Goal: Find specific page/section: Find specific page/section

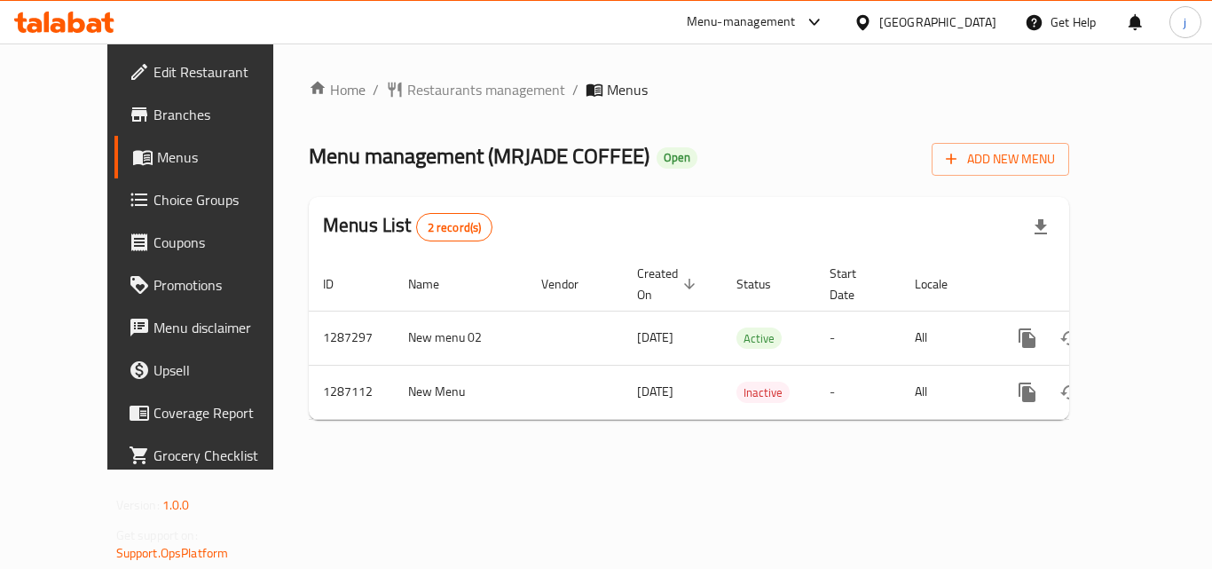
click at [865, 24] on icon at bounding box center [862, 21] width 12 height 15
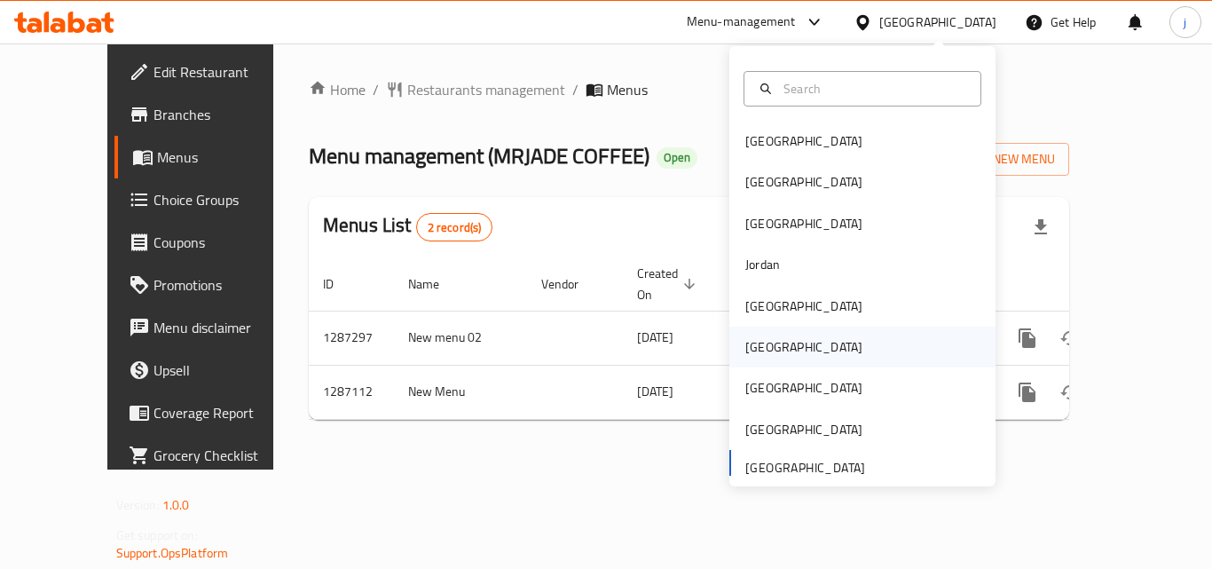
click at [762, 355] on div "[GEOGRAPHIC_DATA]" at bounding box center [803, 347] width 117 height 20
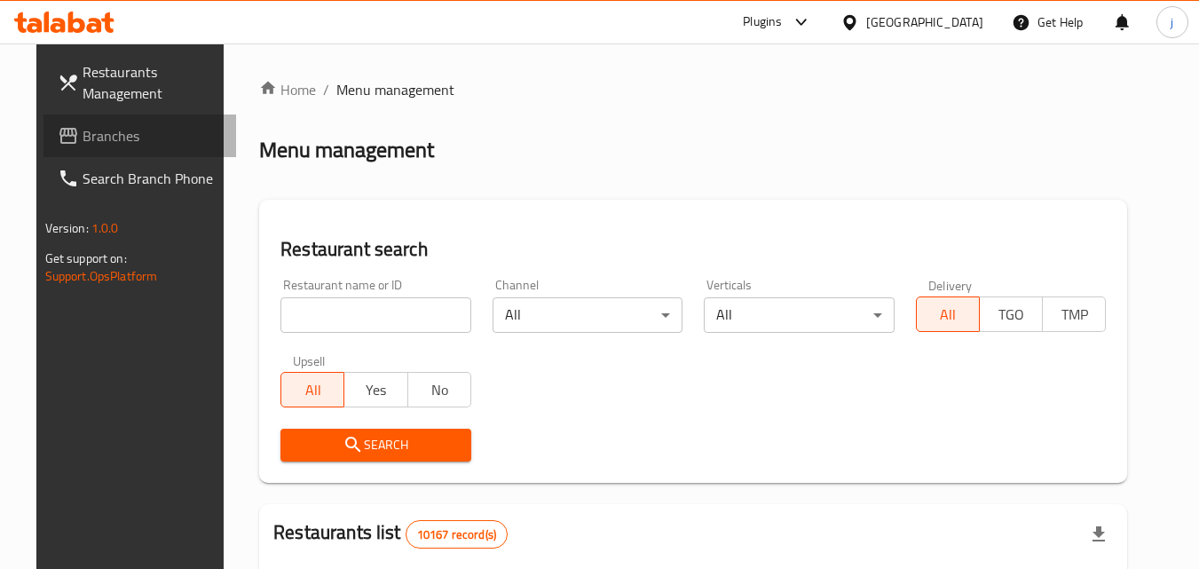
click at [94, 135] on span "Branches" at bounding box center [153, 135] width 140 height 21
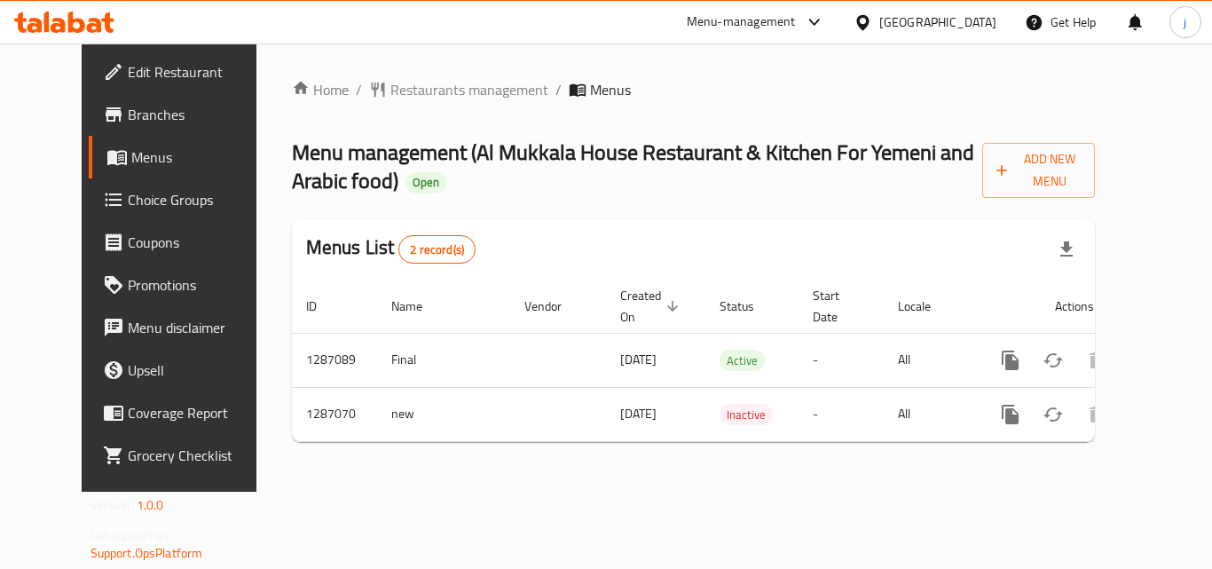
click at [872, 29] on icon at bounding box center [863, 22] width 19 height 19
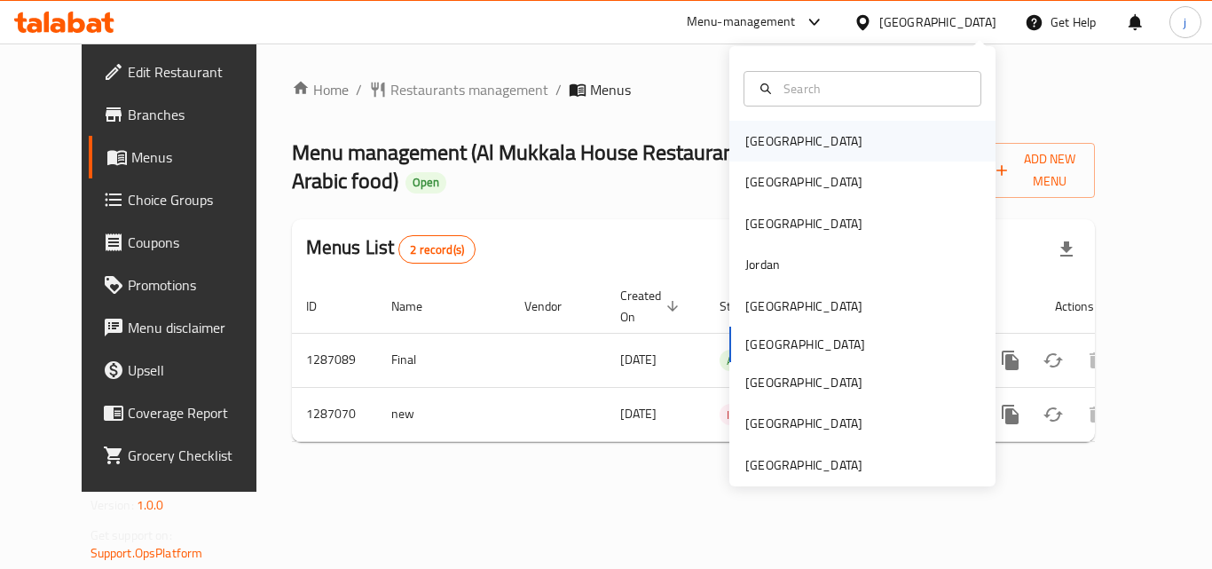
click at [814, 135] on div "[GEOGRAPHIC_DATA]" at bounding box center [862, 141] width 266 height 41
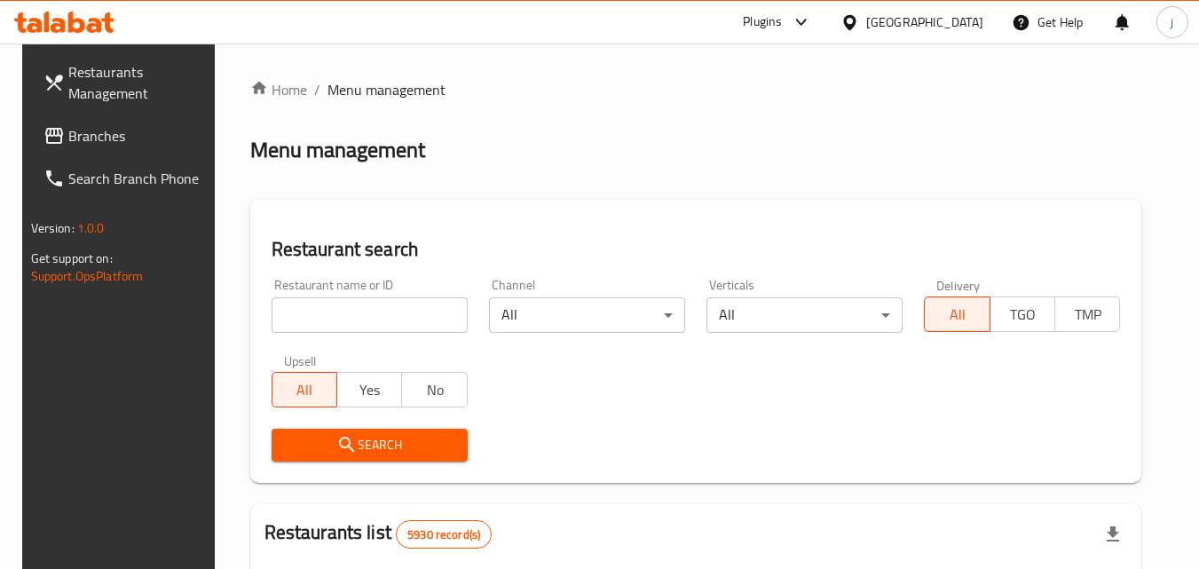
click at [124, 149] on link "Branches" at bounding box center [125, 135] width 193 height 43
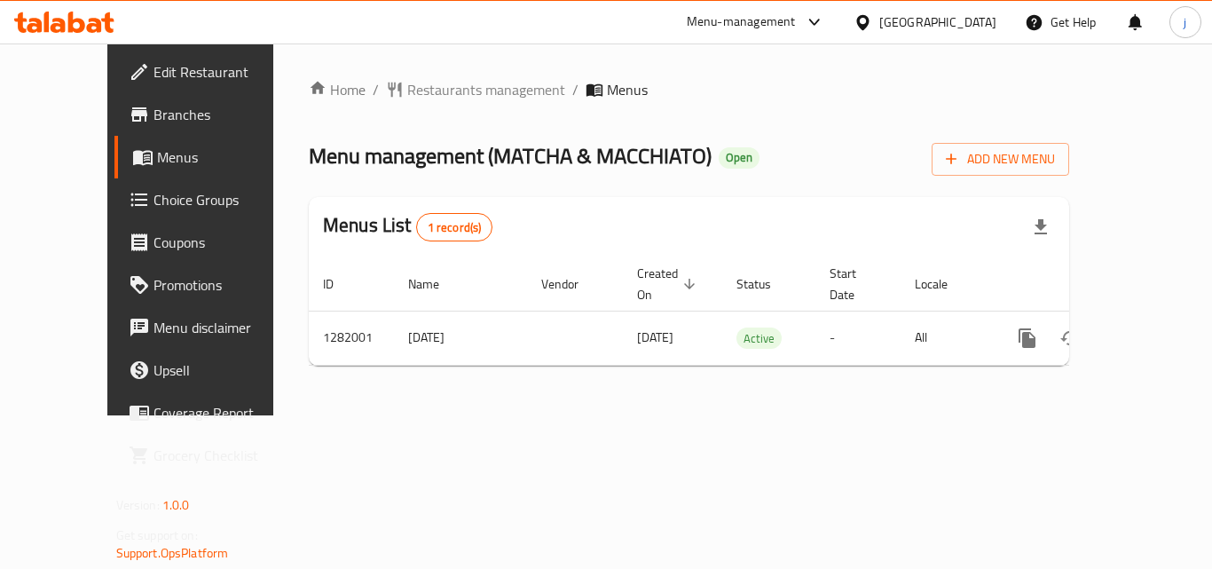
click at [985, 28] on div "[GEOGRAPHIC_DATA]" at bounding box center [937, 22] width 117 height 20
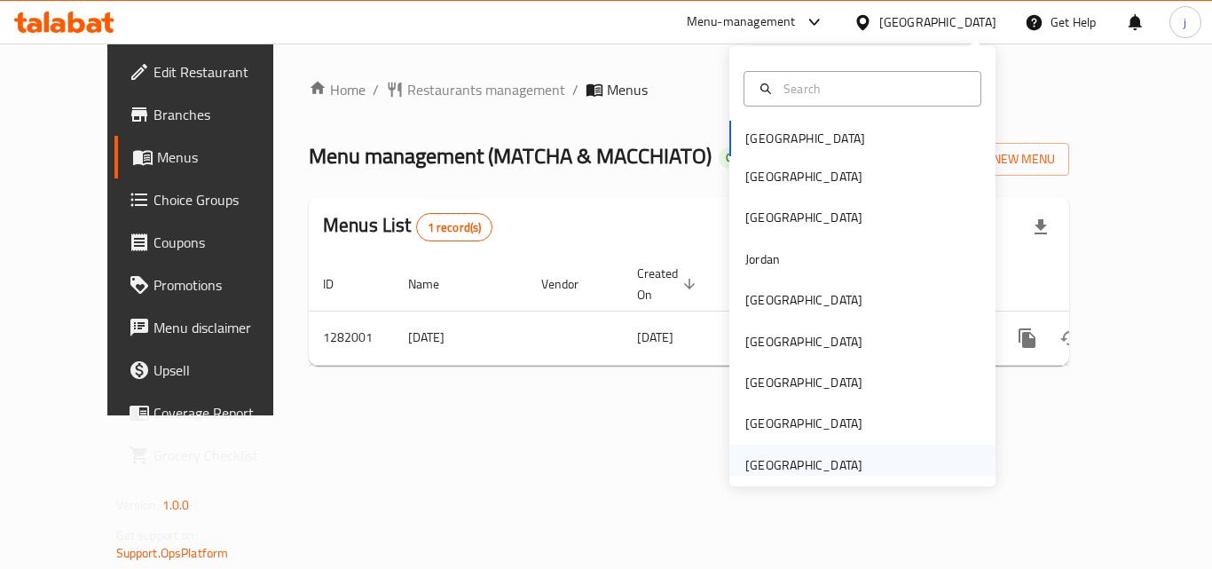
click at [804, 461] on div "[GEOGRAPHIC_DATA]" at bounding box center [803, 465] width 117 height 20
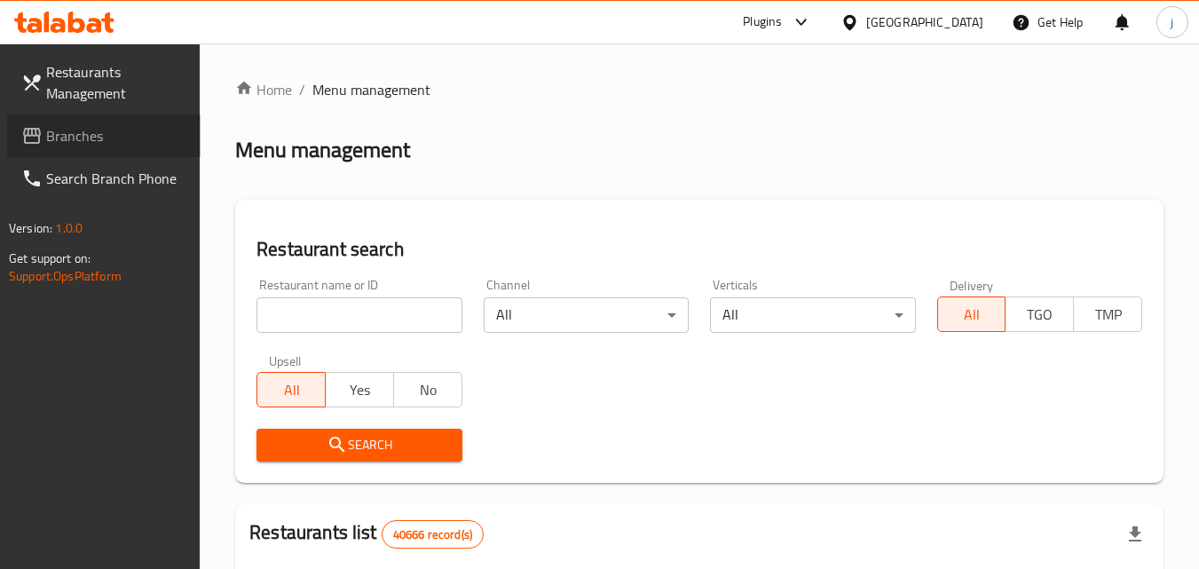
click at [154, 150] on link "Branches" at bounding box center [103, 135] width 193 height 43
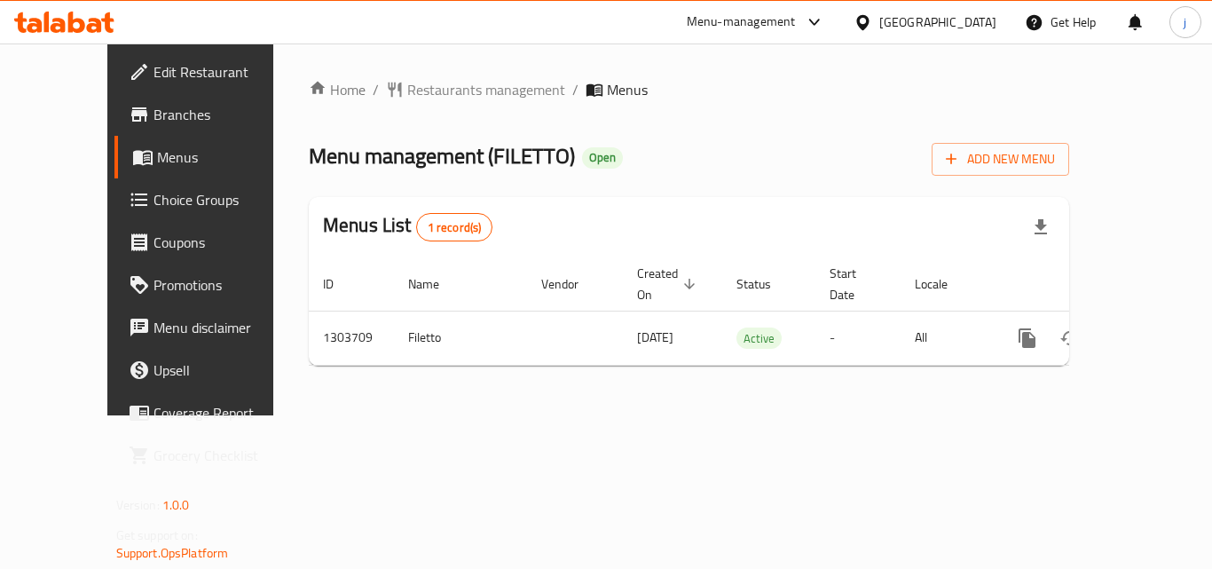
click at [885, 29] on div "[GEOGRAPHIC_DATA]" at bounding box center [937, 22] width 117 height 20
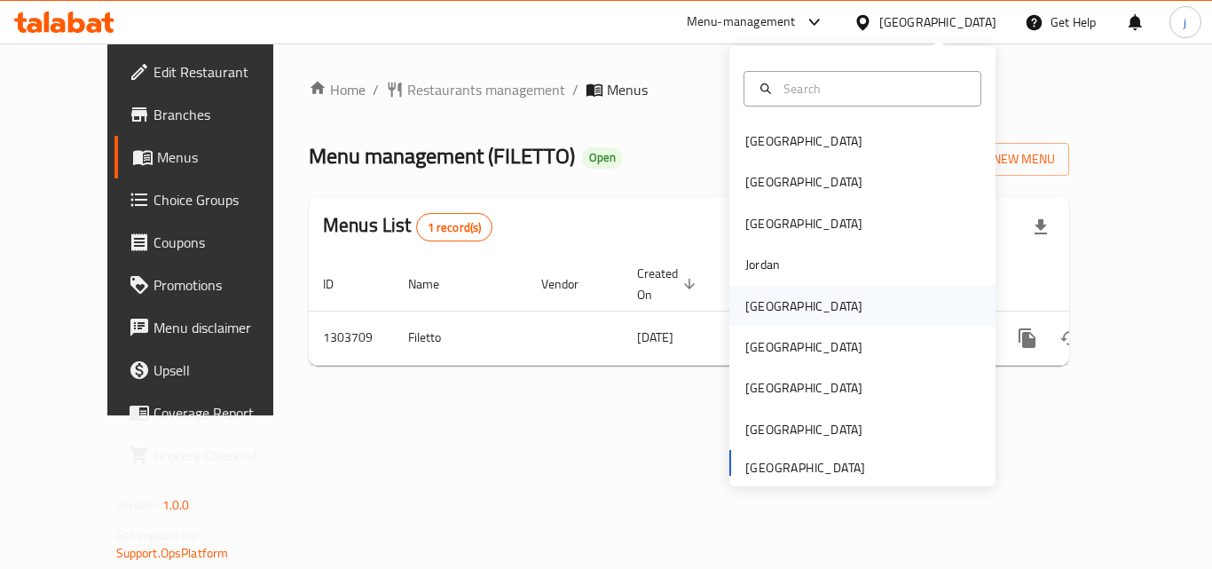
click at [746, 315] on div "[GEOGRAPHIC_DATA]" at bounding box center [803, 306] width 117 height 20
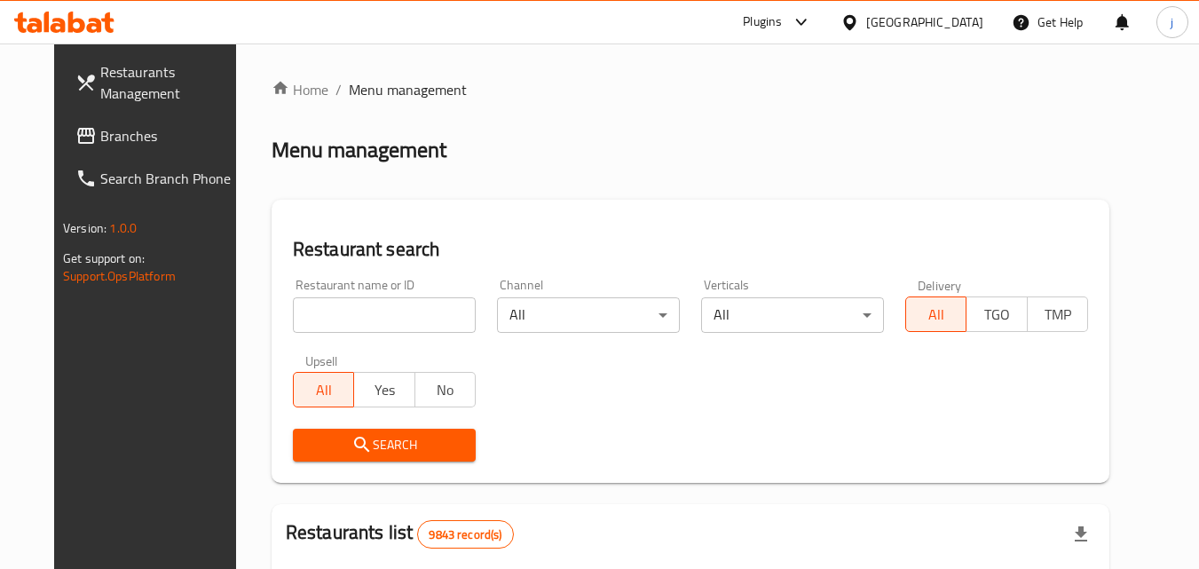
click at [100, 138] on span "Branches" at bounding box center [170, 135] width 140 height 21
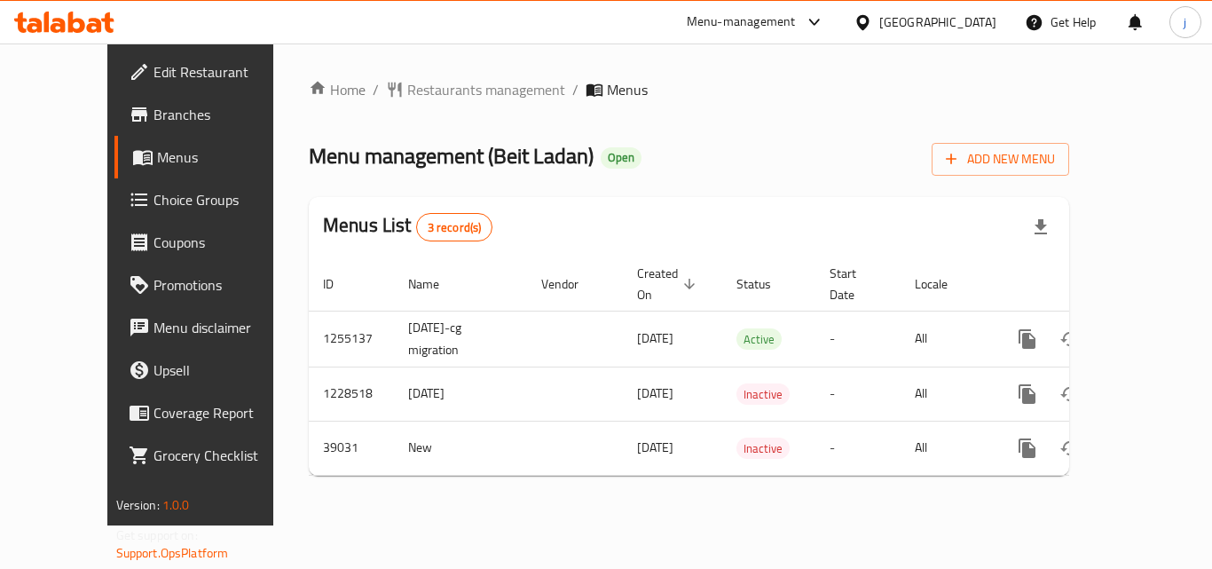
click at [879, 20] on div at bounding box center [867, 22] width 26 height 20
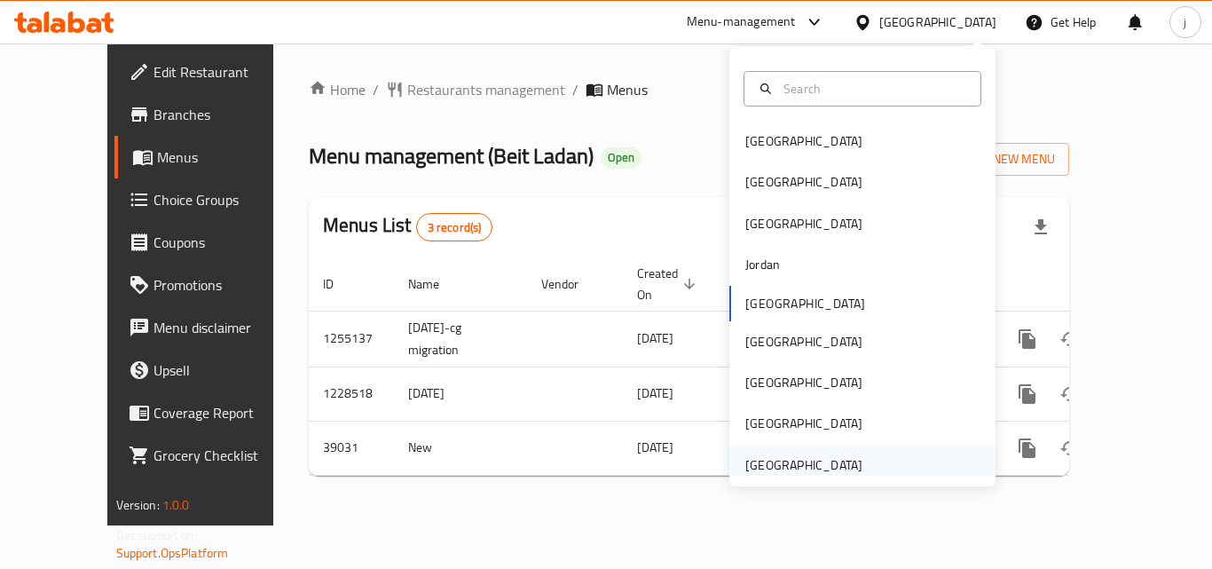
click at [800, 468] on div "[GEOGRAPHIC_DATA]" at bounding box center [803, 465] width 117 height 20
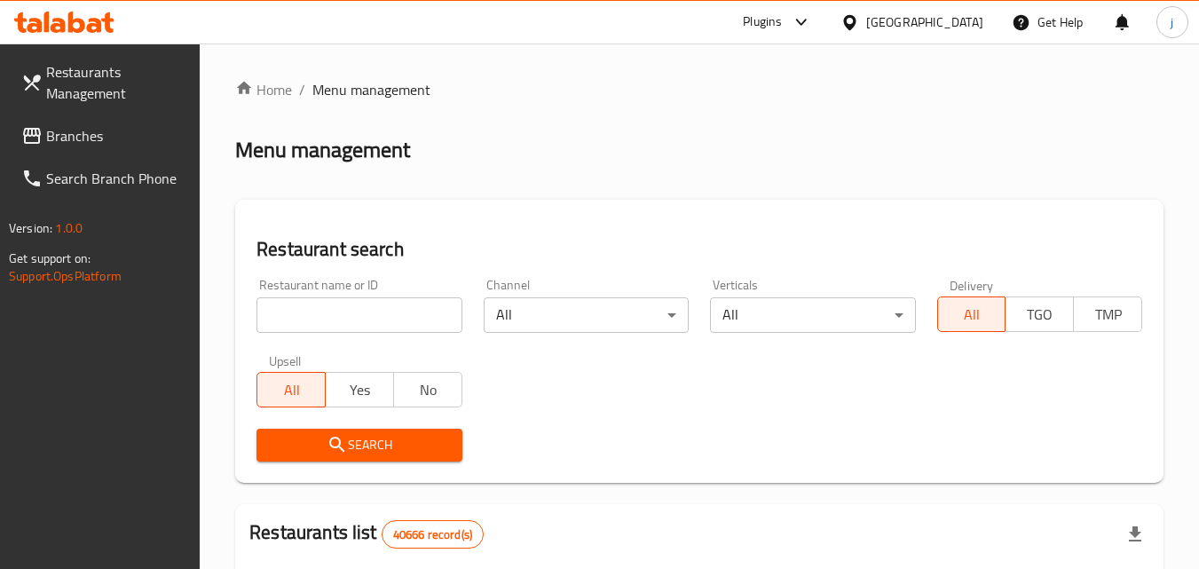
click at [98, 142] on span "Branches" at bounding box center [116, 135] width 140 height 21
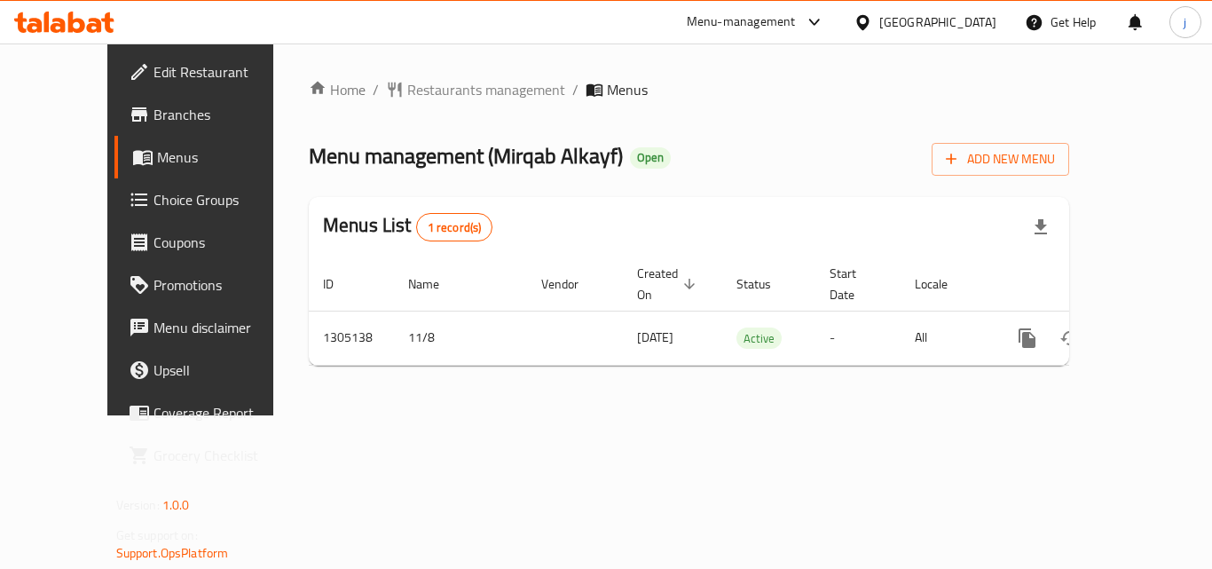
click at [926, 21] on div "[GEOGRAPHIC_DATA]" at bounding box center [937, 22] width 117 height 20
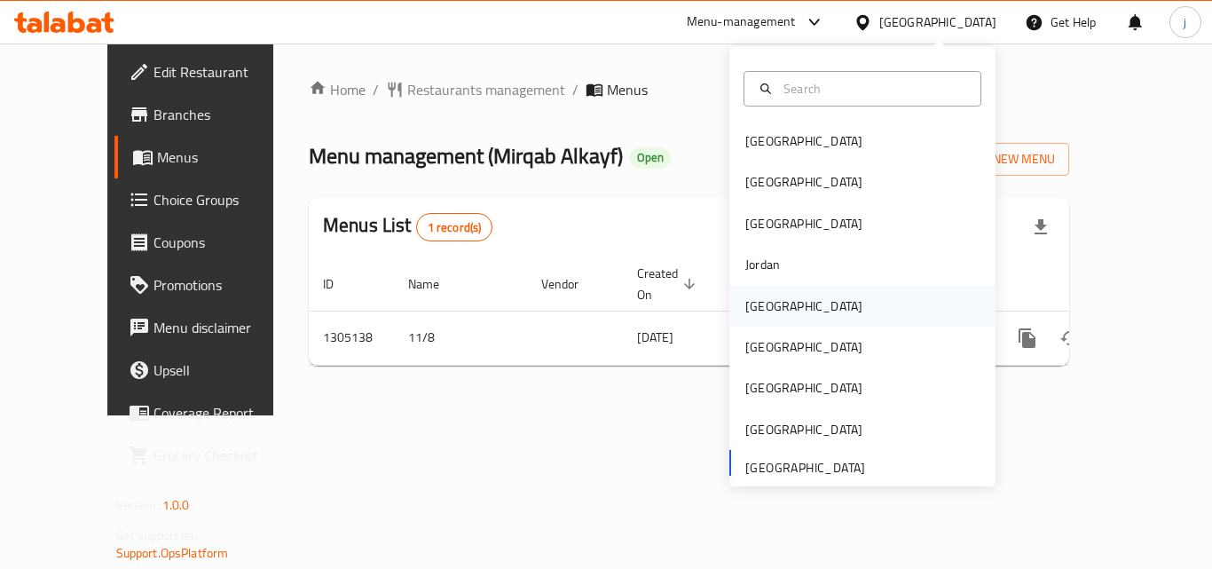
click at [745, 299] on div "Kuwait" at bounding box center [803, 306] width 117 height 20
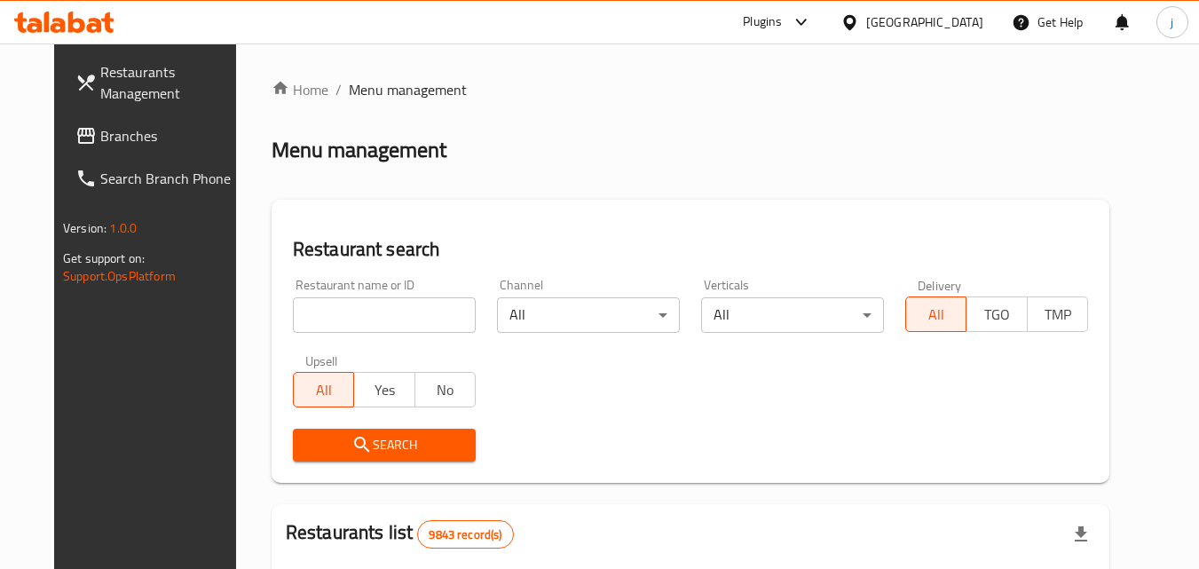
click at [75, 128] on icon at bounding box center [85, 135] width 21 height 21
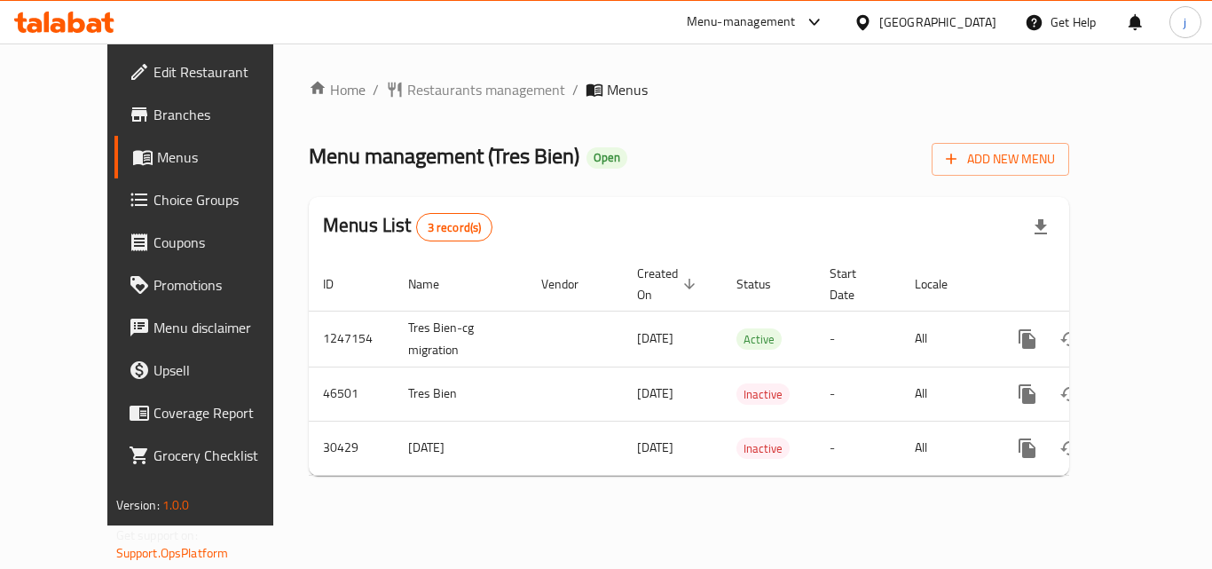
click at [924, 24] on div "[GEOGRAPHIC_DATA]" at bounding box center [925, 22] width 171 height 43
click at [869, 25] on icon at bounding box center [862, 21] width 12 height 15
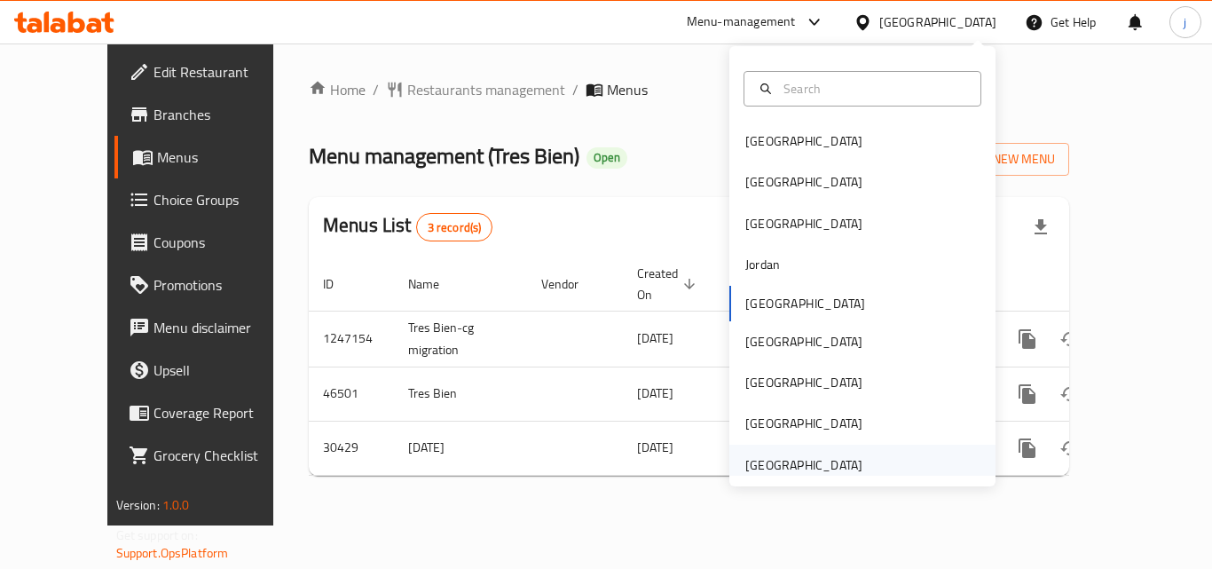
click at [791, 474] on div "[GEOGRAPHIC_DATA]" at bounding box center [803, 465] width 117 height 20
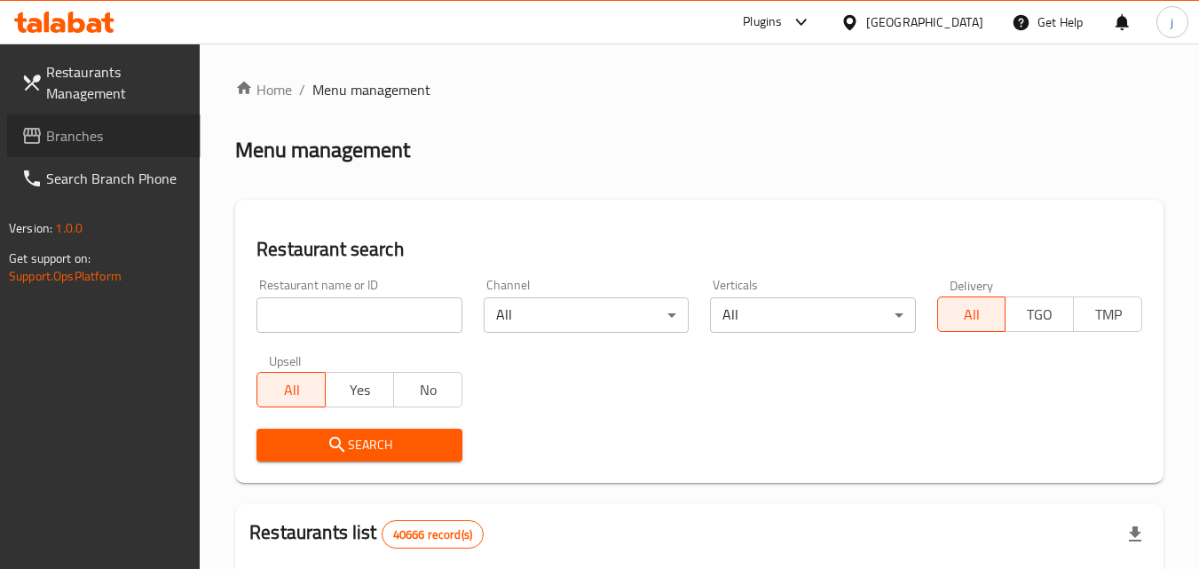
click at [91, 130] on span "Branches" at bounding box center [116, 135] width 140 height 21
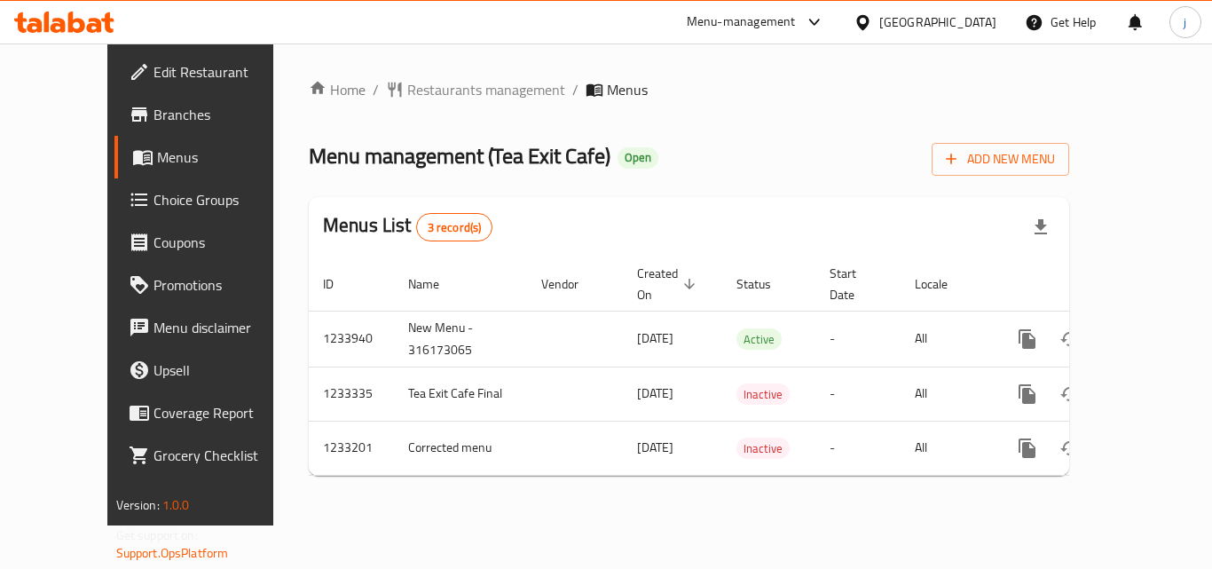
click at [927, 28] on div "[GEOGRAPHIC_DATA]" at bounding box center [937, 22] width 117 height 20
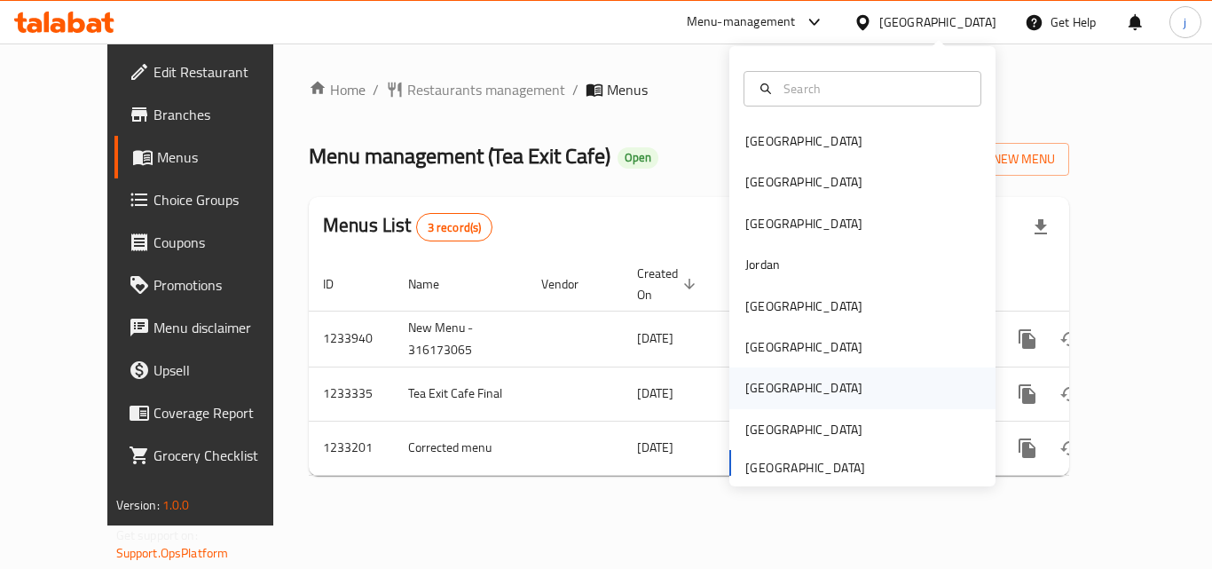
click at [796, 377] on div "Qatar" at bounding box center [862, 387] width 266 height 41
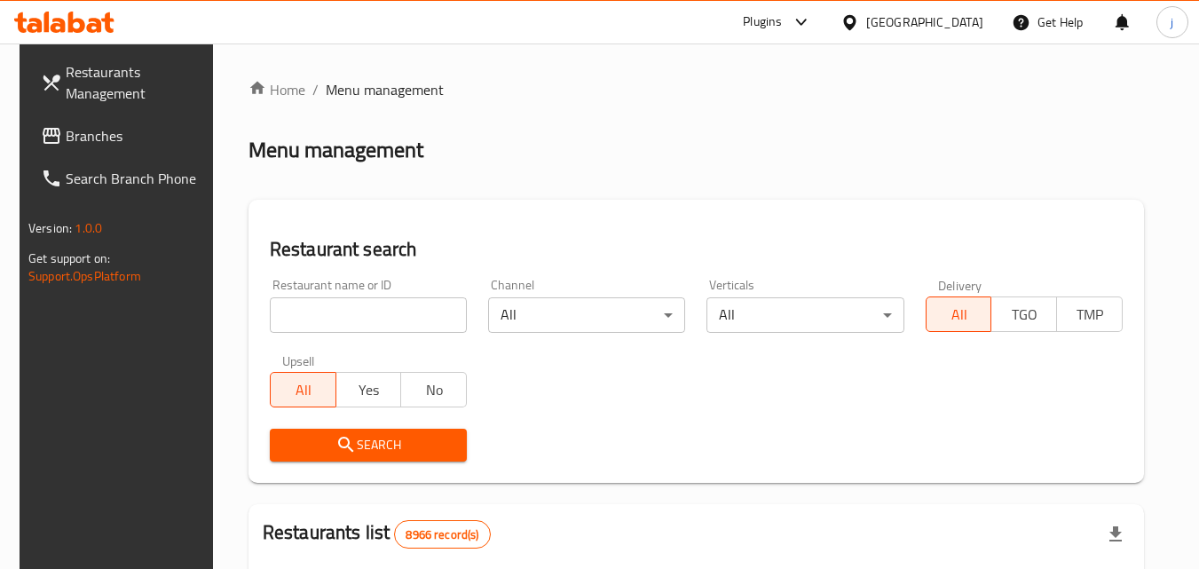
click at [91, 125] on span "Branches" at bounding box center [136, 135] width 140 height 21
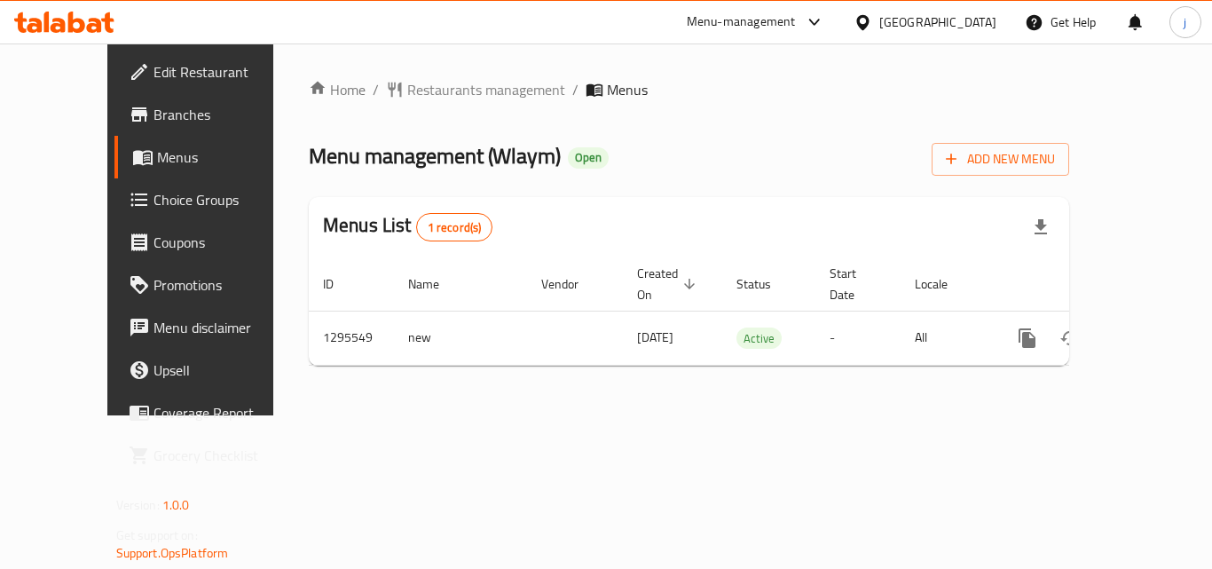
click at [872, 28] on icon at bounding box center [863, 22] width 19 height 19
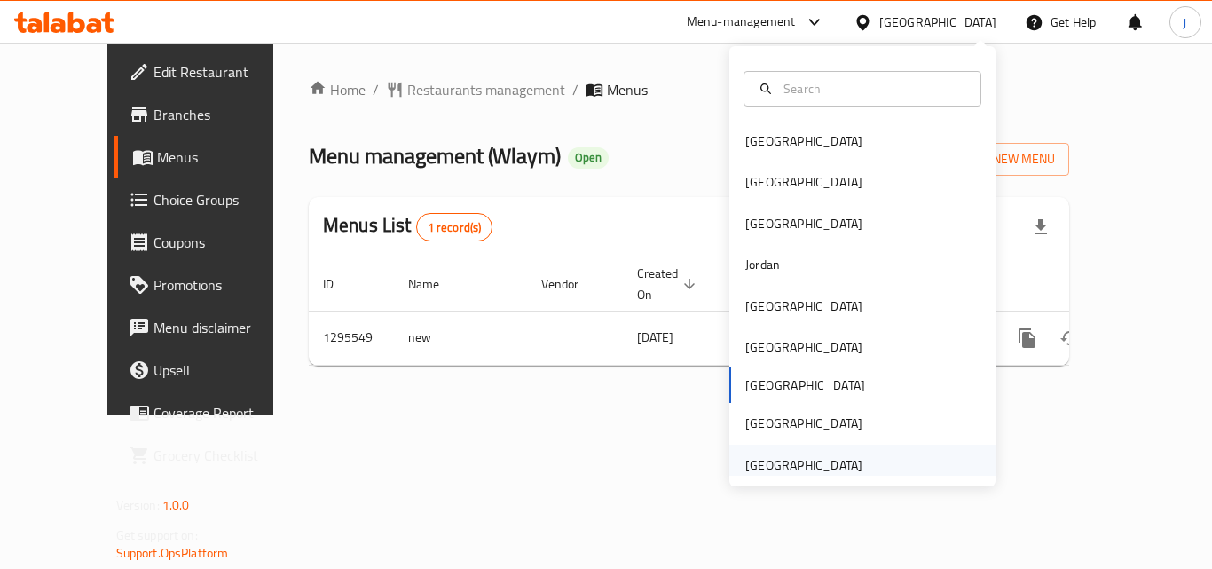
click at [806, 461] on div "[GEOGRAPHIC_DATA]" at bounding box center [803, 465] width 117 height 20
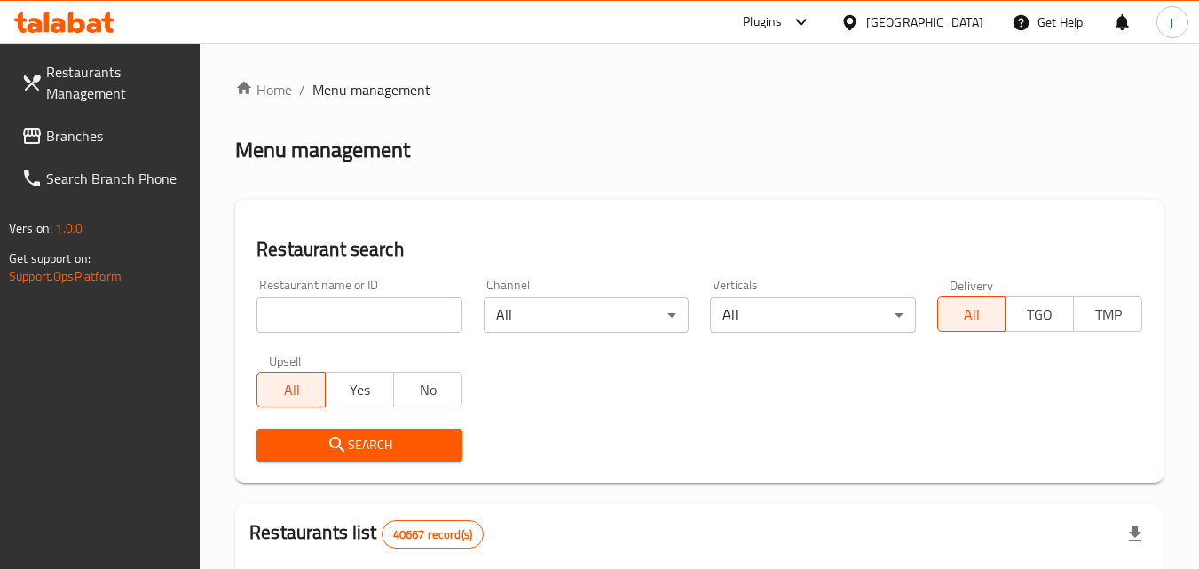
click at [89, 109] on link "Restaurants Management" at bounding box center [103, 83] width 193 height 64
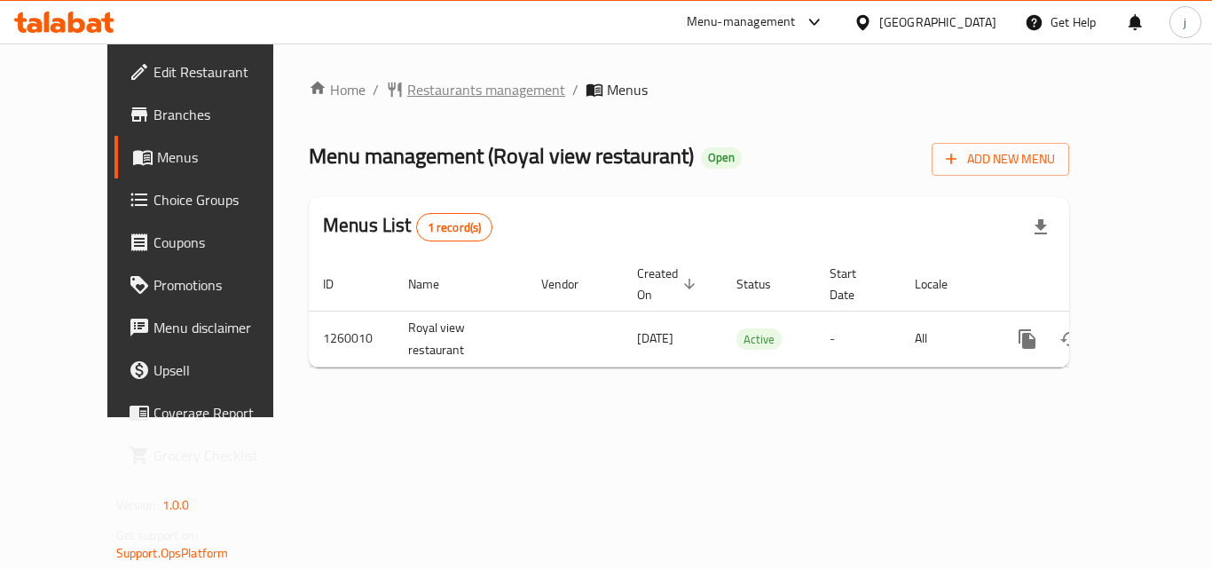
click at [461, 90] on span "Restaurants management" at bounding box center [486, 89] width 158 height 21
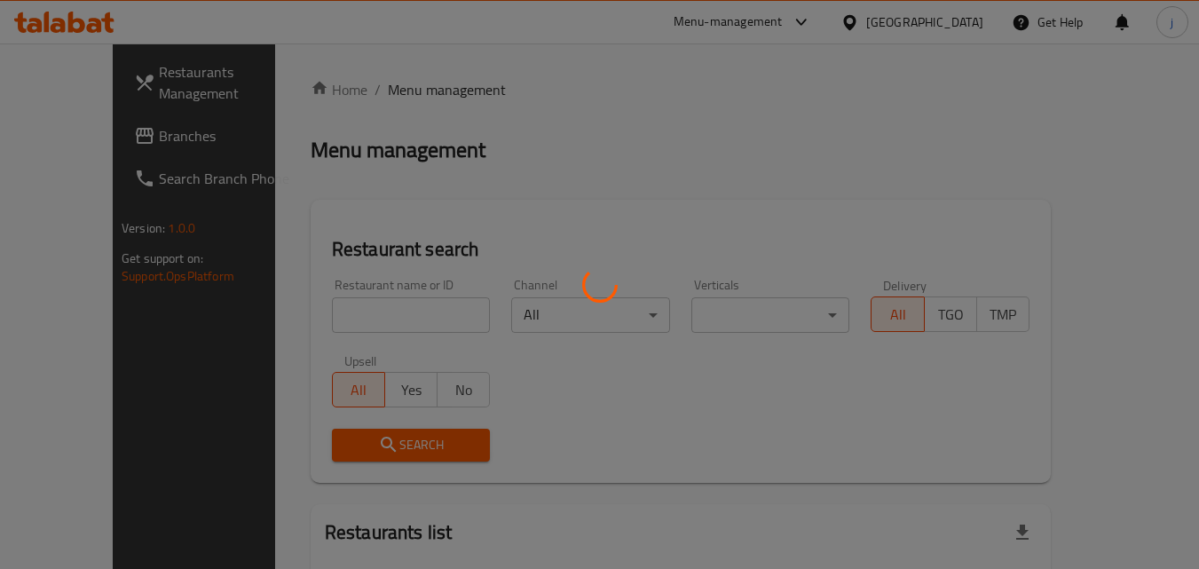
click at [69, 136] on div at bounding box center [599, 284] width 1199 height 569
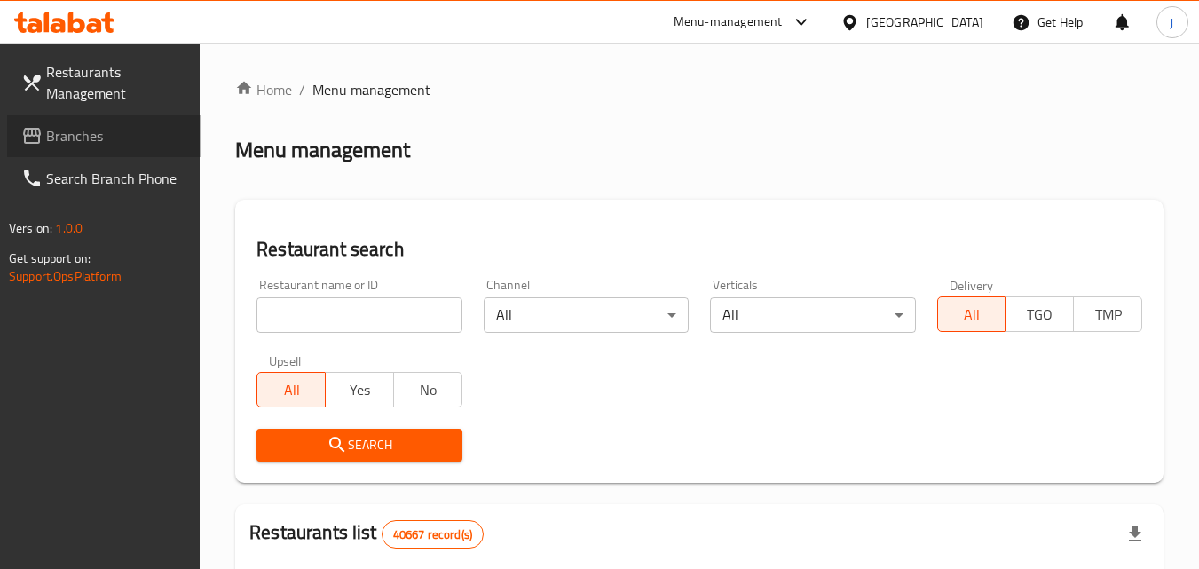
click at [69, 136] on span "Branches" at bounding box center [116, 135] width 140 height 21
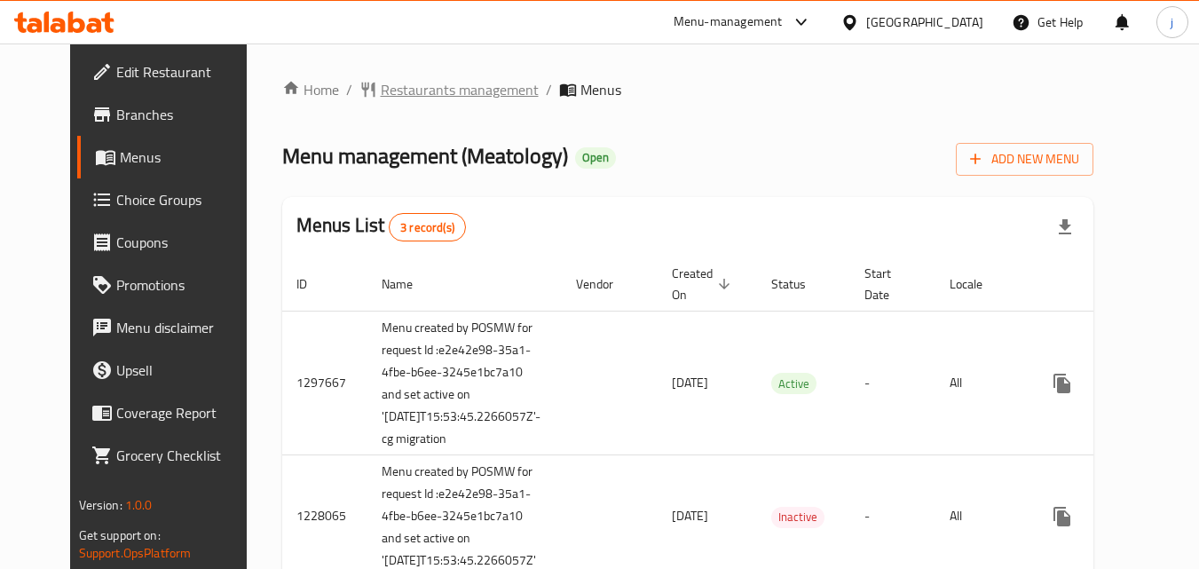
click at [406, 94] on span "Restaurants management" at bounding box center [460, 89] width 158 height 21
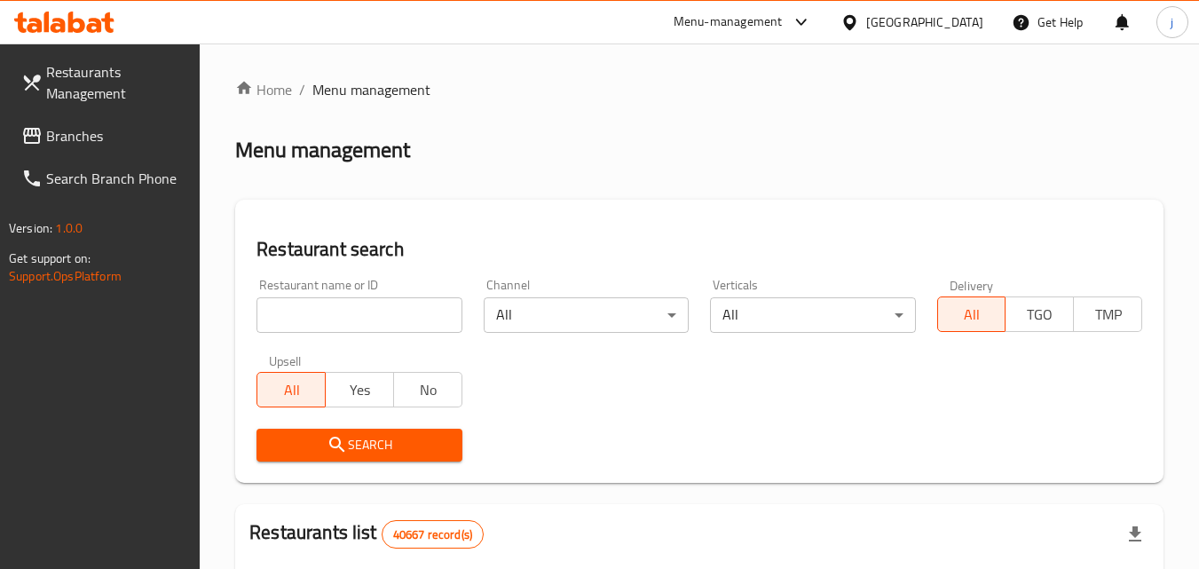
click at [65, 130] on span "Branches" at bounding box center [116, 135] width 140 height 21
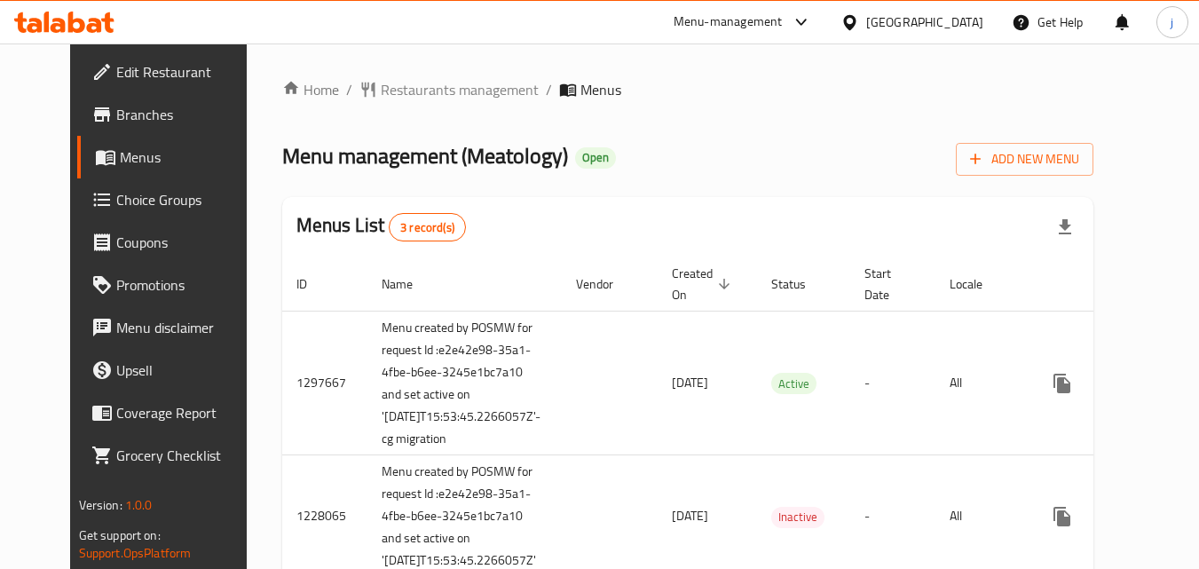
click at [801, 17] on icon at bounding box center [801, 22] width 21 height 21
click at [651, 153] on div "Restaurant-Management" at bounding box center [633, 155] width 139 height 20
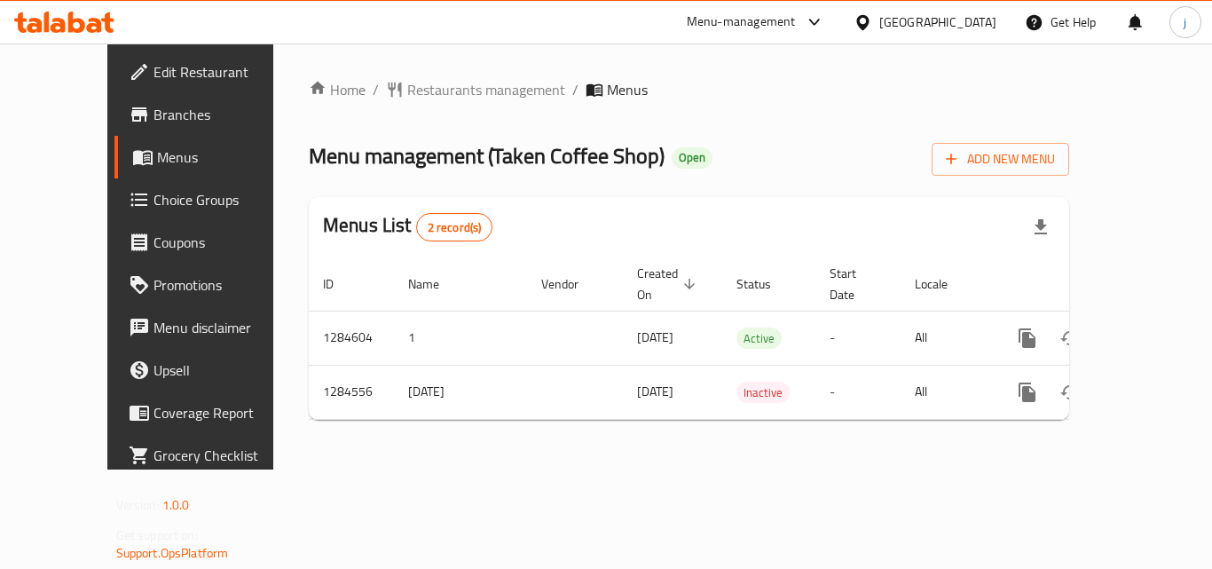
click at [154, 61] on span "Edit Restaurant" at bounding box center [225, 71] width 142 height 21
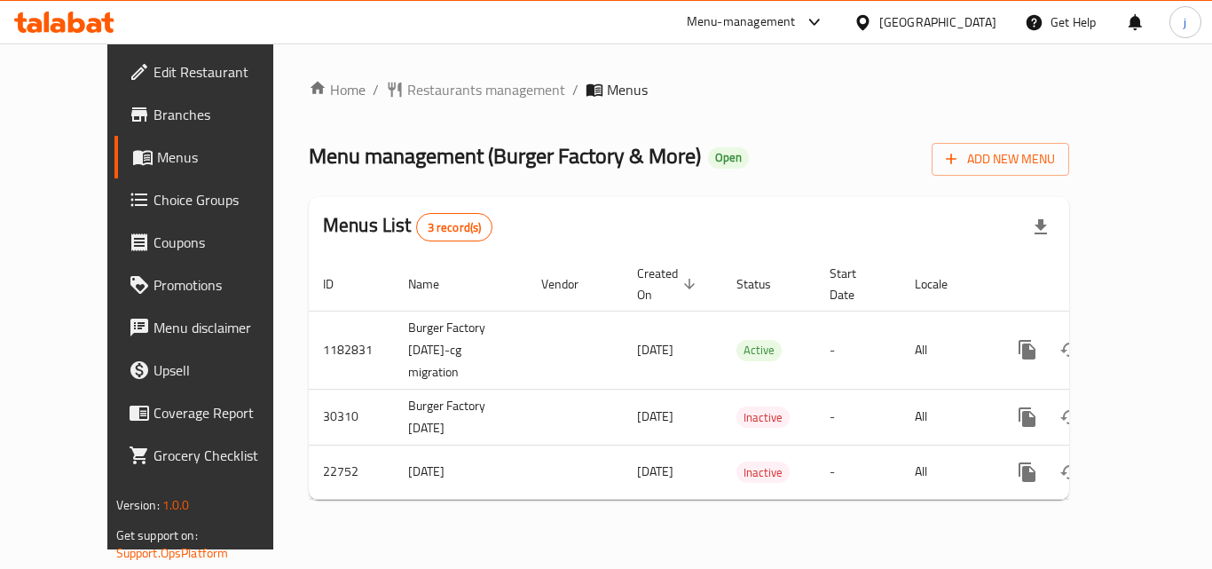
click at [154, 68] on span "Edit Restaurant" at bounding box center [225, 71] width 142 height 21
